Goal: Find specific page/section: Find specific page/section

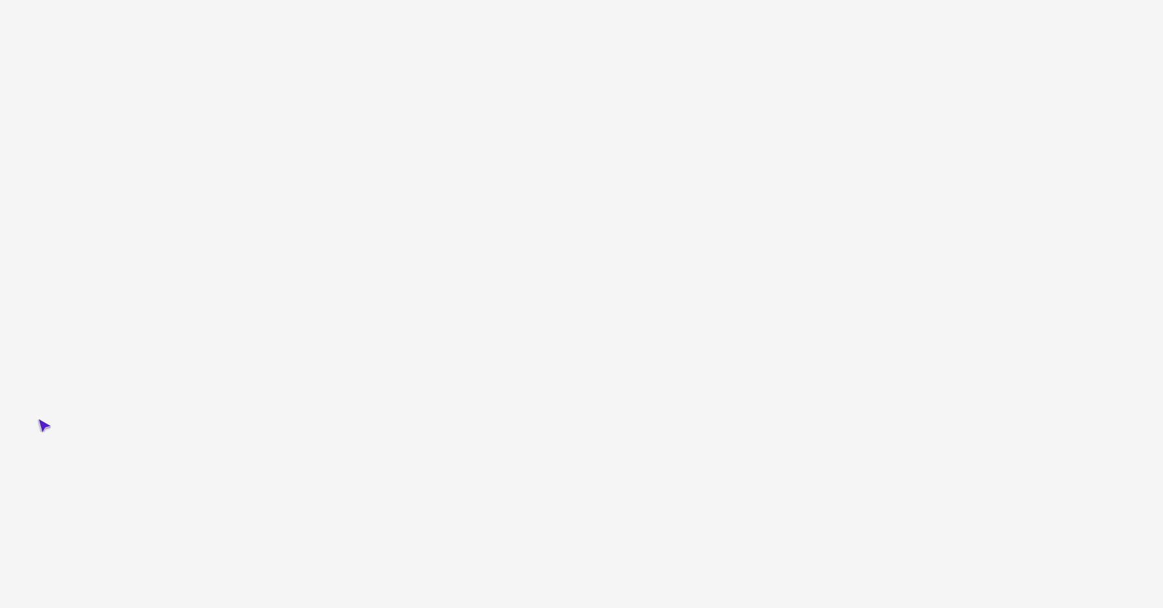
click at [38, 419] on html "PURE Insights Advertise My Market [PERSON_NAME] Query PURE Identity Tools Tier2…" at bounding box center [581, 304] width 1163 height 608
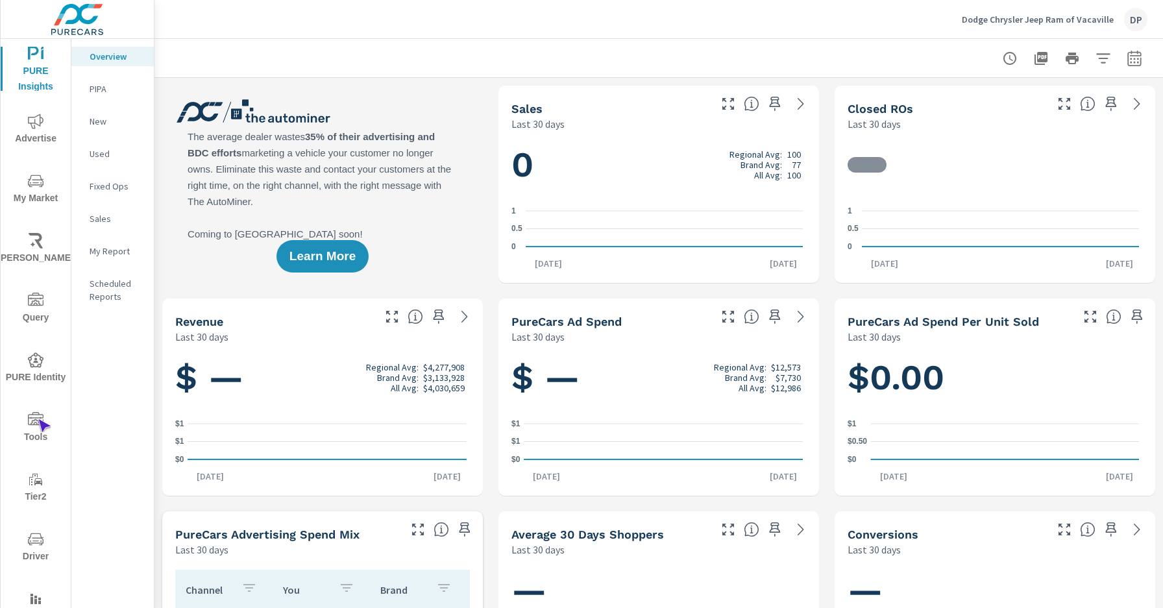
click at [38, 419] on icon "nav menu" at bounding box center [36, 418] width 16 height 13
